Goal: Information Seeking & Learning: Find specific page/section

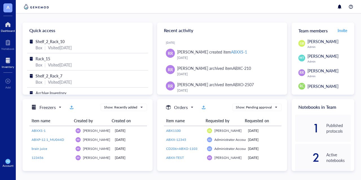
click at [8, 67] on div "Inventory" at bounding box center [8, 66] width 12 height 3
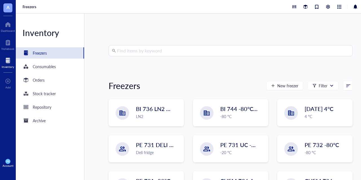
click at [164, 53] on input "search" at bounding box center [233, 50] width 232 height 11
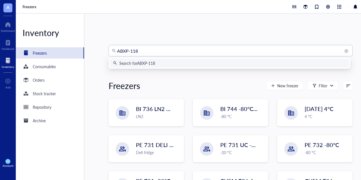
type input "ABXP-1182"
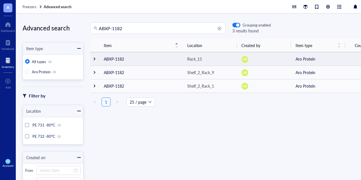
click at [95, 58] on div at bounding box center [95, 59] width 4 height 4
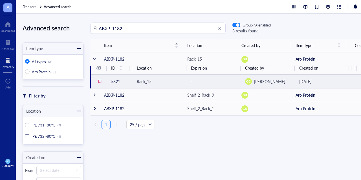
click at [114, 81] on td "5321" at bounding box center [117, 82] width 20 height 14
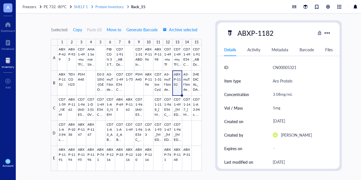
click at [104, 7] on span "Protein Inventory" at bounding box center [109, 6] width 28 height 5
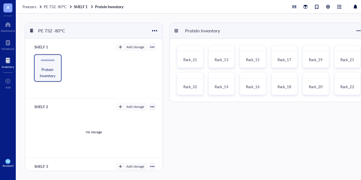
click at [12, 60] on div at bounding box center [8, 60] width 12 height 9
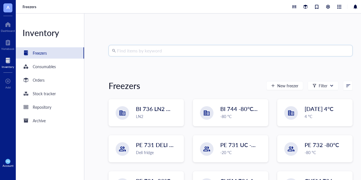
click at [157, 53] on input "search" at bounding box center [233, 50] width 232 height 11
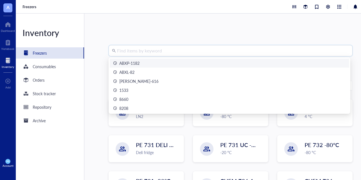
click at [148, 61] on div "ABXP-1182" at bounding box center [229, 63] width 233 height 6
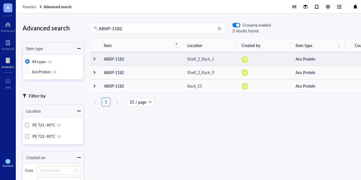
click at [93, 56] on td at bounding box center [94, 59] width 9 height 14
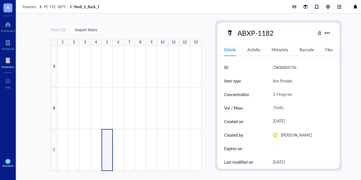
type textarea "Keep everyone on the same page…"
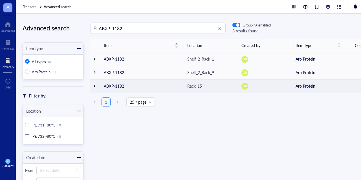
click at [94, 85] on div at bounding box center [95, 86] width 4 height 4
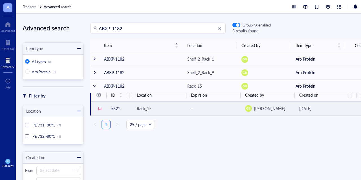
click at [116, 109] on td "5321" at bounding box center [117, 109] width 20 height 14
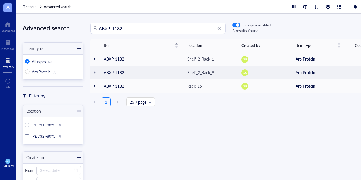
click at [94, 72] on div at bounding box center [95, 73] width 4 height 4
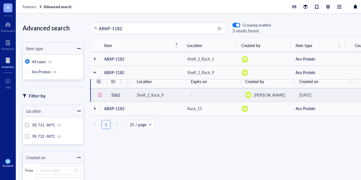
click at [117, 93] on td "5062" at bounding box center [117, 95] width 20 height 14
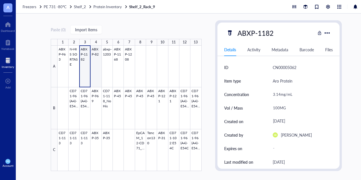
click at [93, 66] on div at bounding box center [130, 109] width 144 height 126
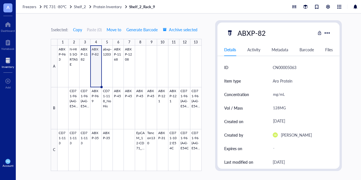
click at [8, 62] on div at bounding box center [8, 60] width 12 height 9
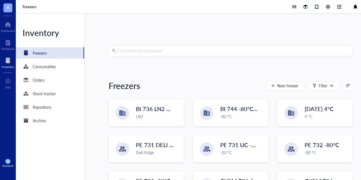
click at [151, 53] on input "search" at bounding box center [233, 50] width 232 height 11
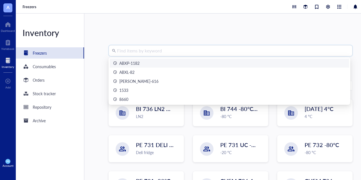
paste input "Synth ABX1198 meeting: - 100mg lyophilized vial ○ Resuspend with 10mL HBS (no t…"
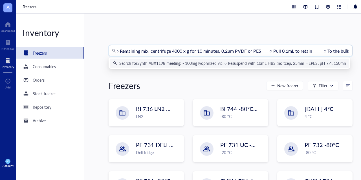
scroll to position [0, 376]
type input "Synth ABX1198 meeting: - 100mg lyophilized vial ○ Resuspend with 10mL HBS (no t…"
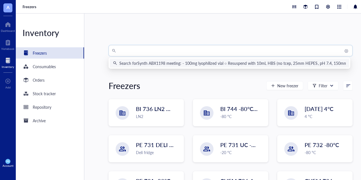
scroll to position [0, 0]
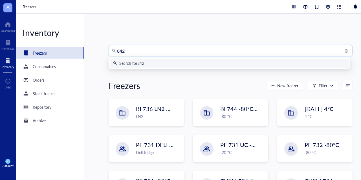
type input "8429"
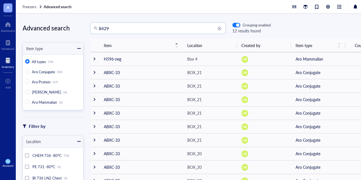
drag, startPoint x: 111, startPoint y: 30, endPoint x: 98, endPoint y: 28, distance: 12.5
click at [98, 28] on div "8429" at bounding box center [157, 28] width 135 height 11
type input "ABXP-1168"
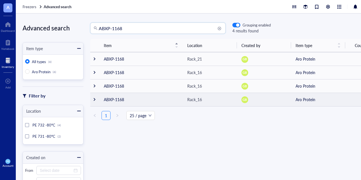
click at [94, 99] on div at bounding box center [95, 100] width 4 height 4
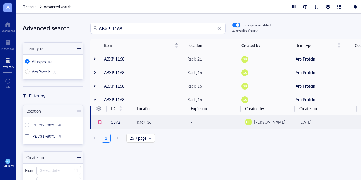
click at [118, 123] on td "5372" at bounding box center [117, 122] width 20 height 14
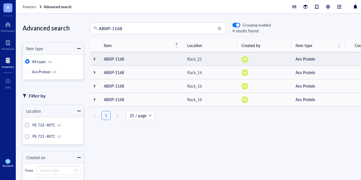
click at [95, 59] on div at bounding box center [95, 59] width 4 height 4
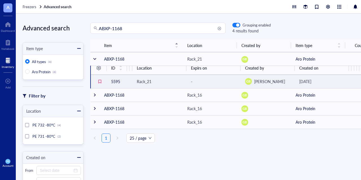
click at [113, 81] on td "5595" at bounding box center [117, 82] width 20 height 14
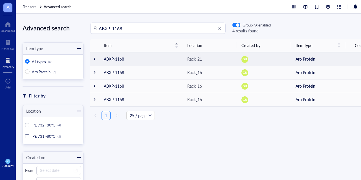
click at [95, 61] on div at bounding box center [95, 59] width 4 height 4
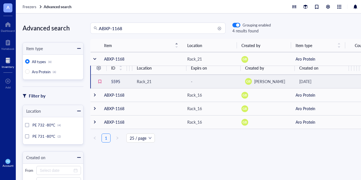
click at [113, 79] on td "5595" at bounding box center [117, 82] width 20 height 14
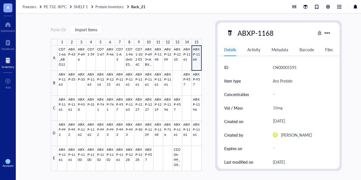
type textarea "Keep everyone on the same page…"
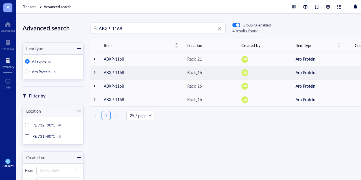
click at [95, 71] on div at bounding box center [95, 73] width 4 height 4
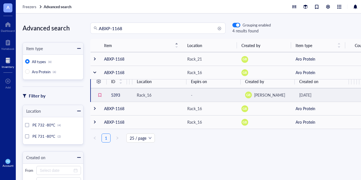
click at [113, 93] on td "5393" at bounding box center [117, 95] width 20 height 14
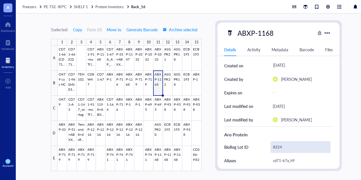
scroll to position [28, 0]
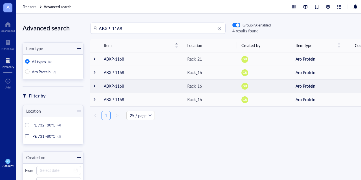
click at [93, 86] on div at bounding box center [95, 86] width 4 height 4
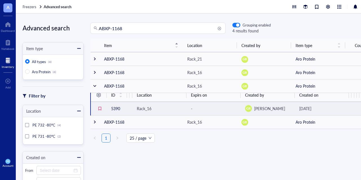
click at [116, 109] on td "5390" at bounding box center [117, 109] width 20 height 14
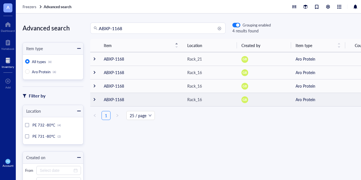
click at [97, 98] on td at bounding box center [94, 100] width 9 height 14
click at [94, 99] on div at bounding box center [95, 100] width 4 height 4
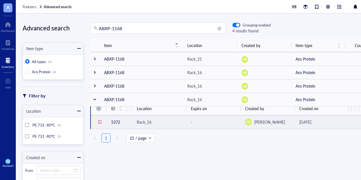
click at [119, 121] on td "5372" at bounding box center [117, 122] width 20 height 14
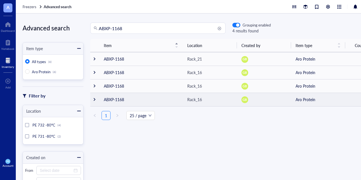
click at [94, 101] on div at bounding box center [95, 100] width 4 height 4
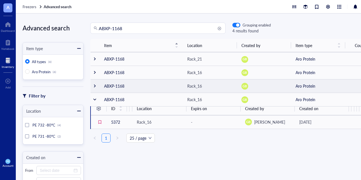
click at [95, 89] on td at bounding box center [95, 86] width 9 height 14
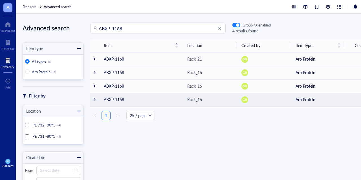
click at [94, 101] on div at bounding box center [95, 100] width 4 height 4
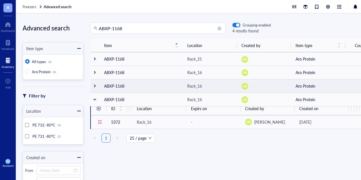
click at [94, 87] on div at bounding box center [95, 86] width 4 height 4
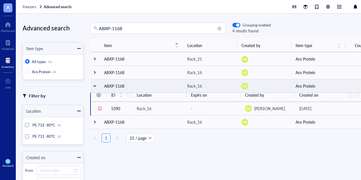
click at [95, 86] on div at bounding box center [95, 86] width 4 height 4
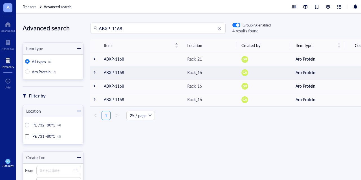
click at [95, 75] on td at bounding box center [94, 73] width 9 height 14
